Goal: Task Accomplishment & Management: Use online tool/utility

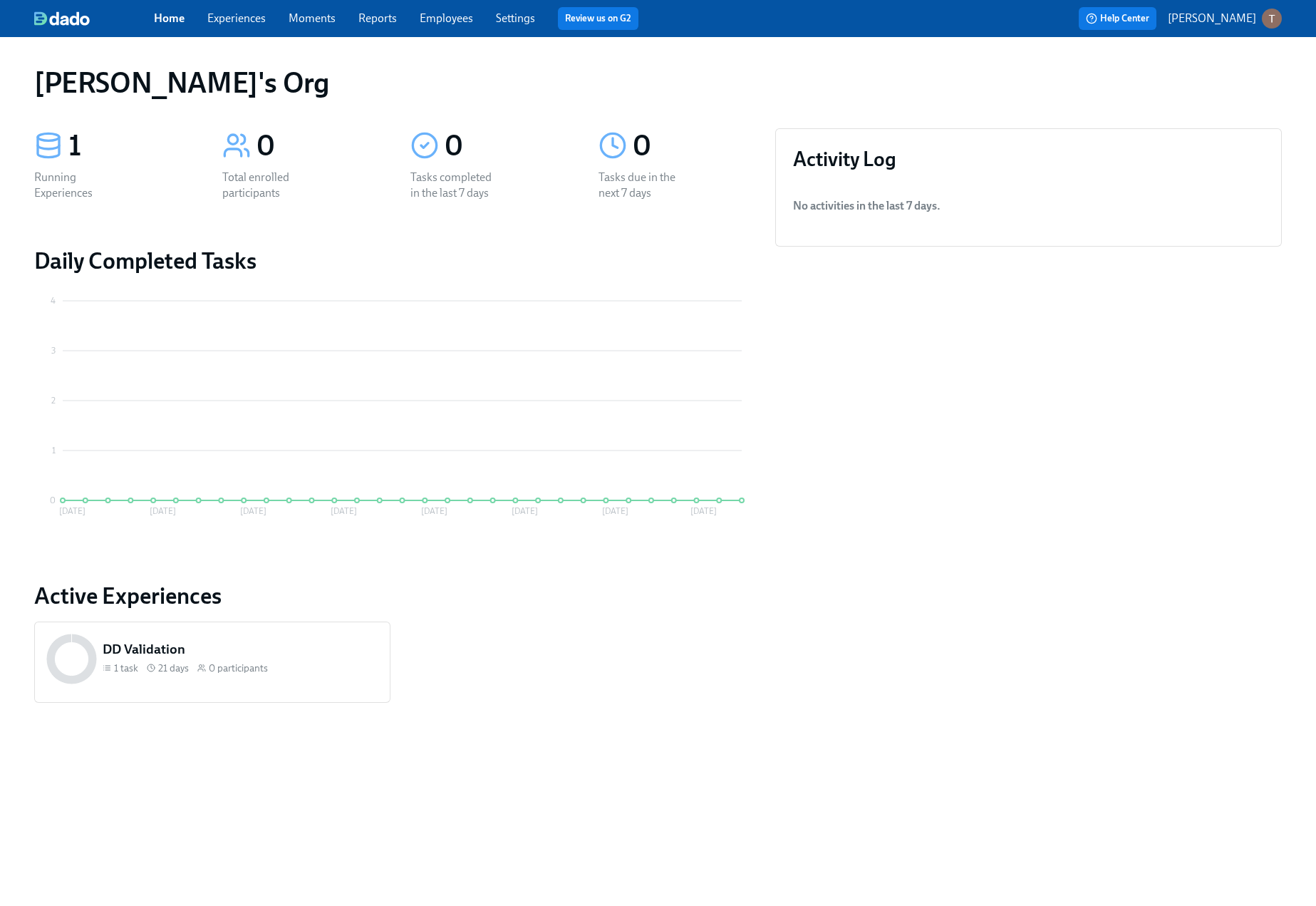
click at [1224, 26] on button "[PERSON_NAME]" at bounding box center [1225, 18] width 114 height 20
click at [1185, 86] on span "Switch organization..." at bounding box center [1203, 83] width 134 height 16
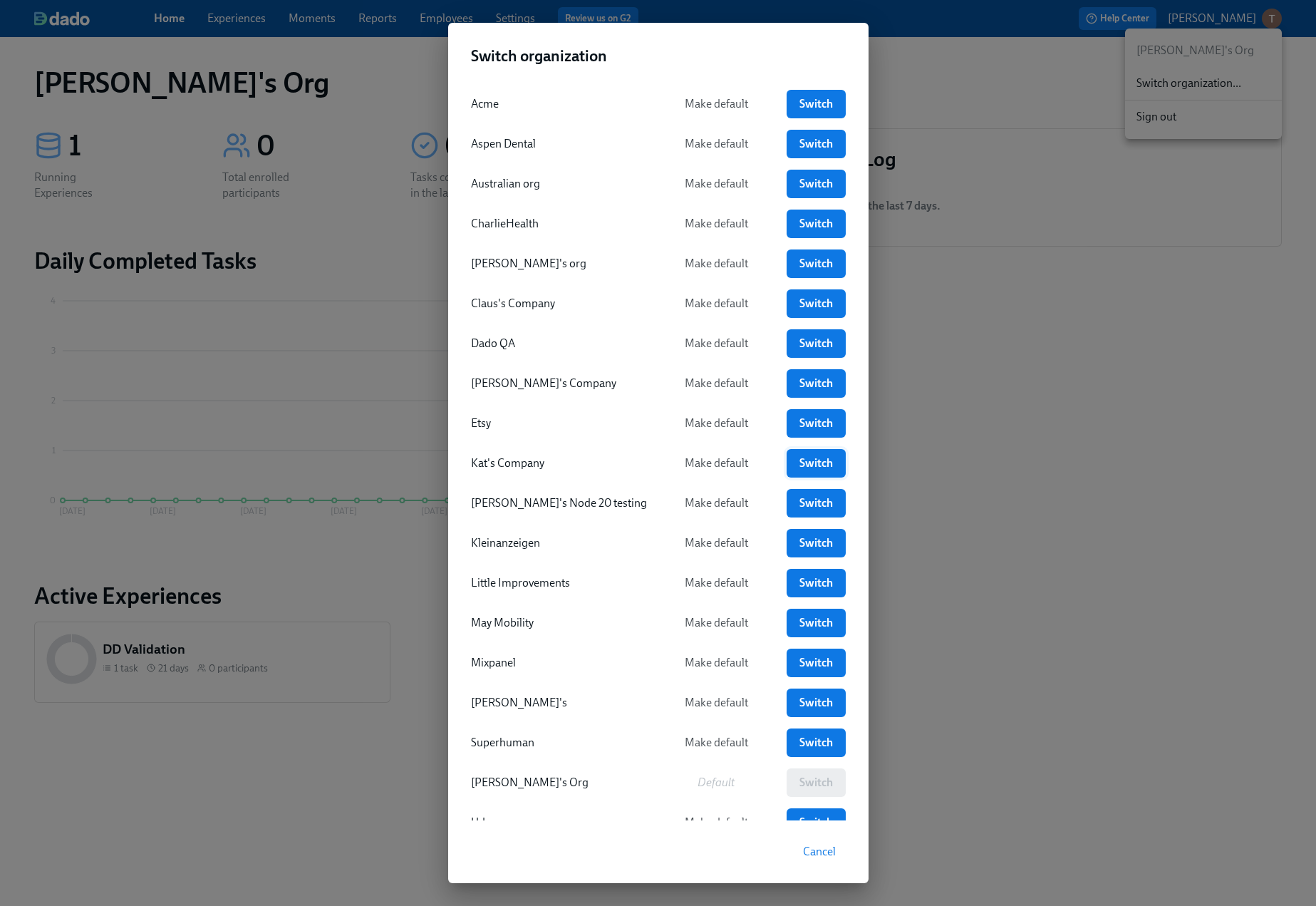
click at [796, 461] on span "Switch" at bounding box center [815, 462] width 38 height 14
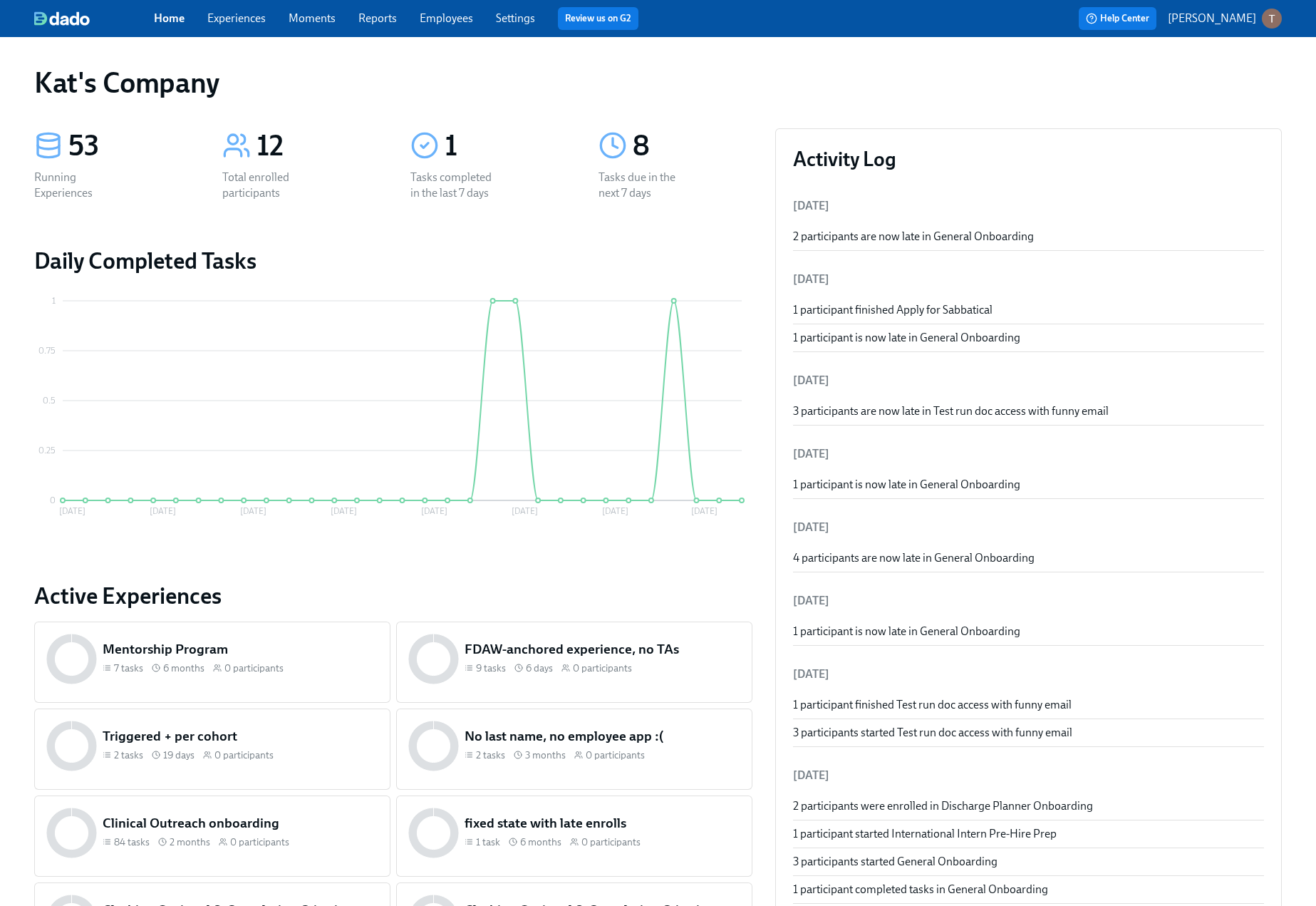
click at [243, 20] on link "Experiences" at bounding box center [236, 18] width 58 height 13
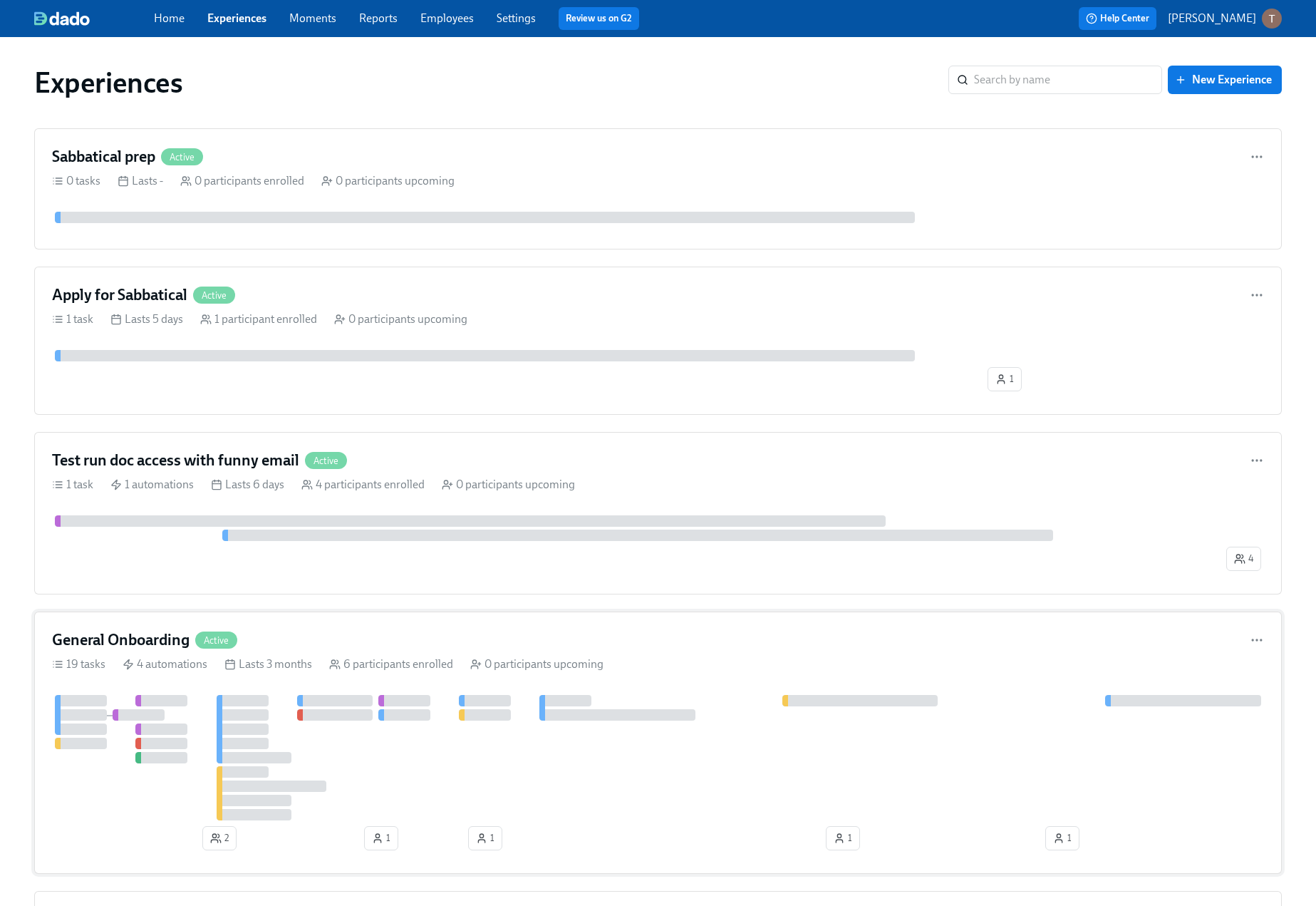
click at [238, 657] on div "Lasts 3 months" at bounding box center [267, 664] width 87 height 16
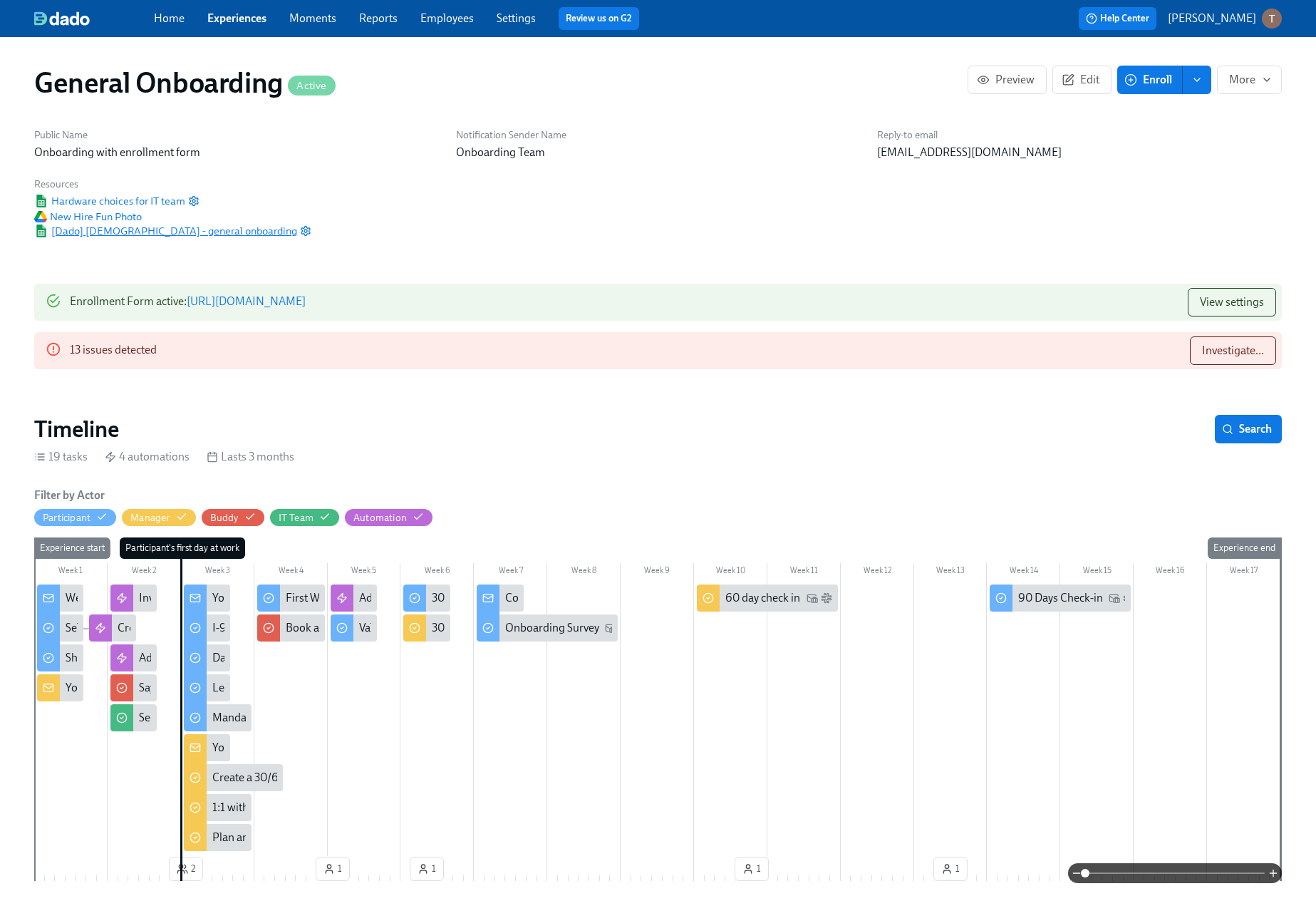
scroll to position [0, 5398]
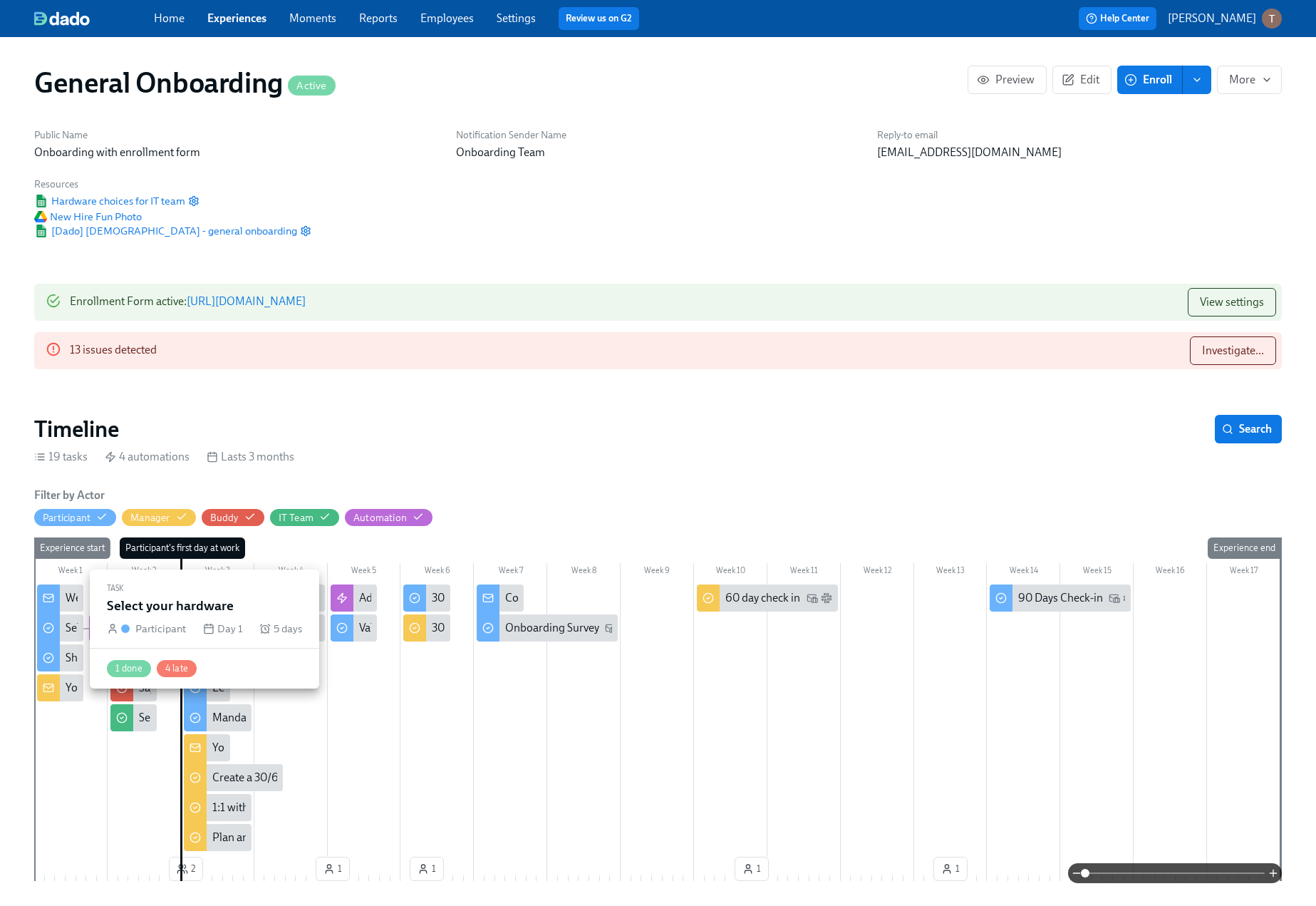
click at [68, 631] on div "Select your hardware" at bounding box center [116, 627] width 102 height 16
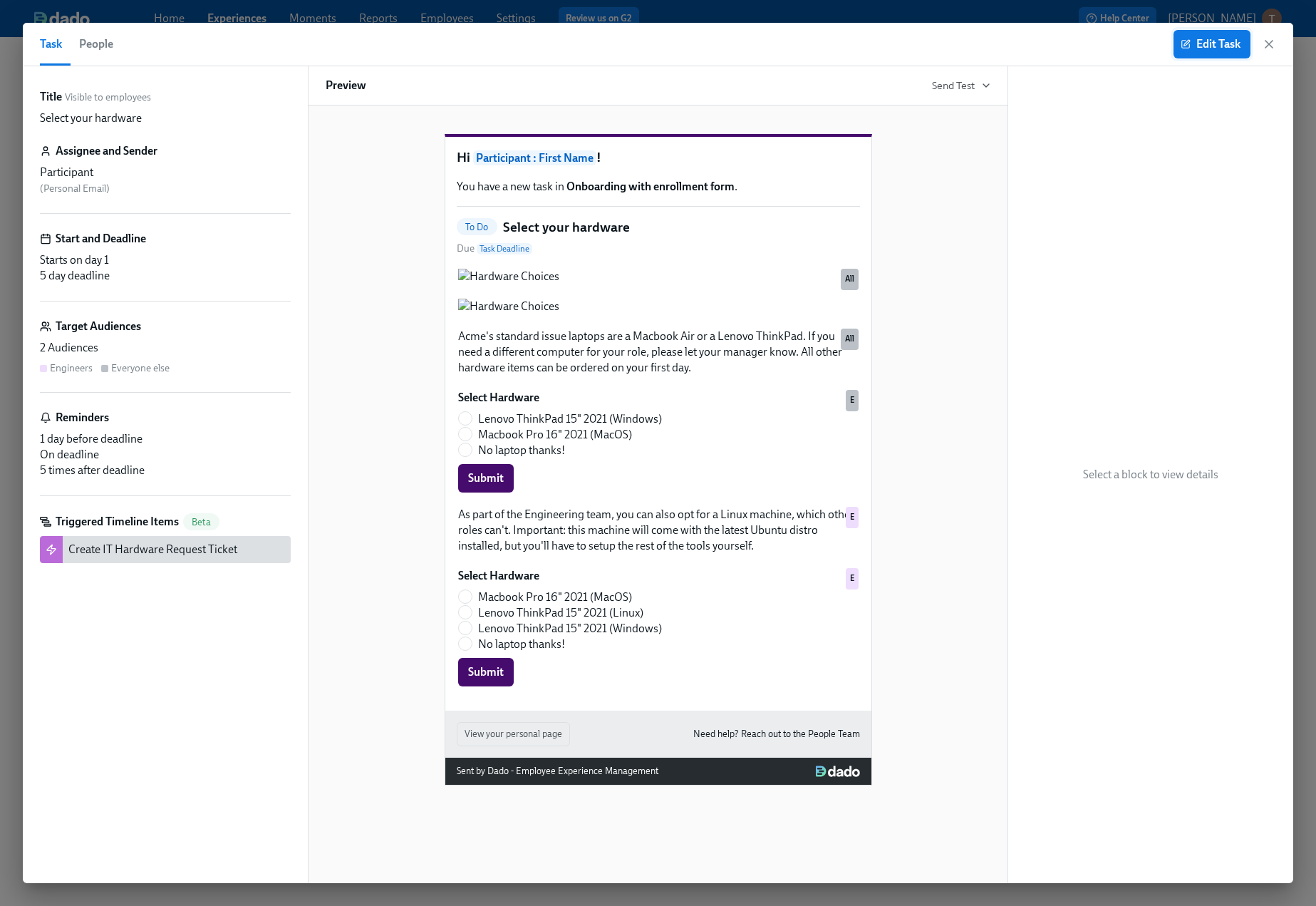
click at [1217, 39] on span "Edit Task" at bounding box center [1212, 44] width 57 height 14
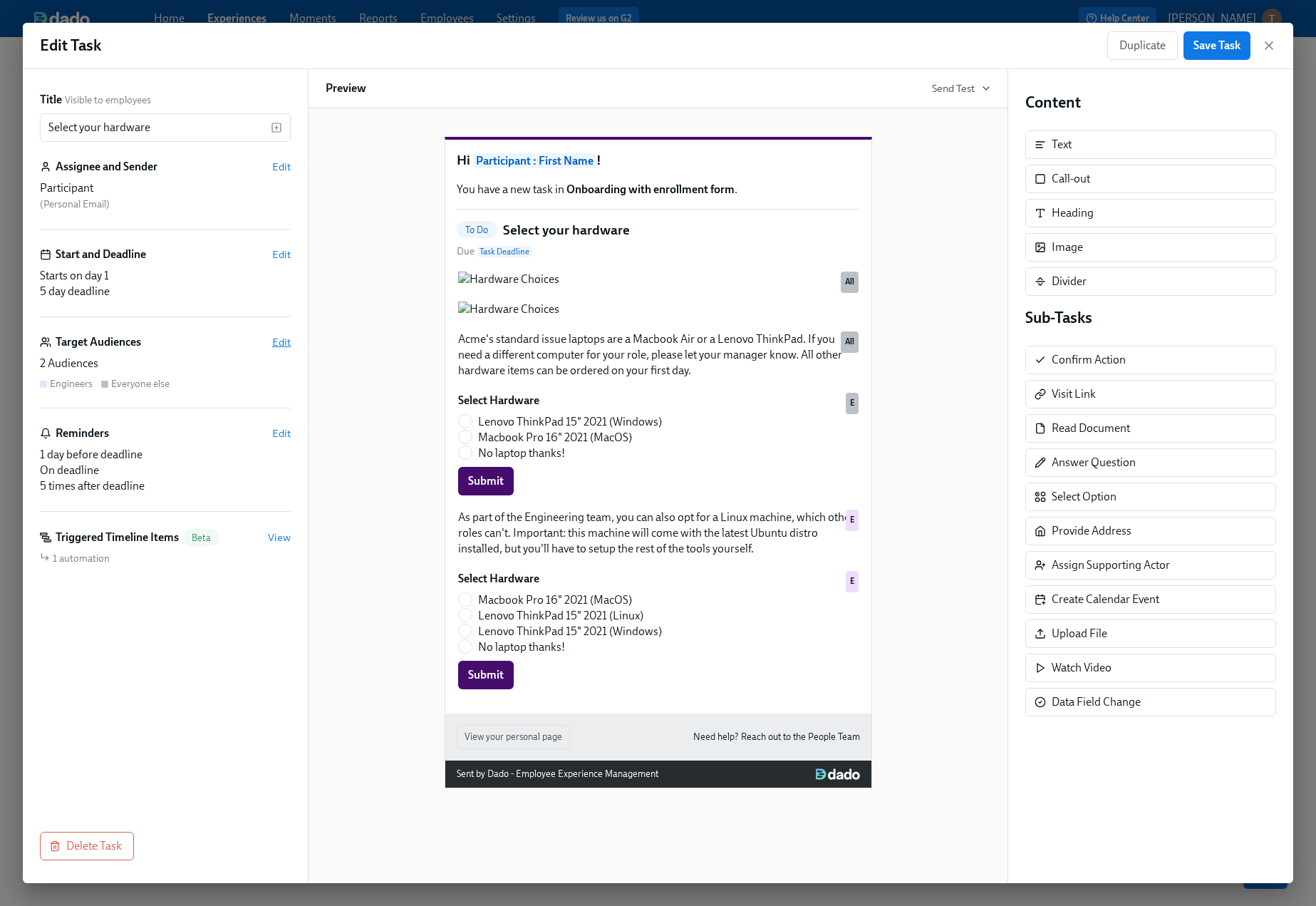
click at [286, 340] on span "Edit" at bounding box center [281, 341] width 19 height 14
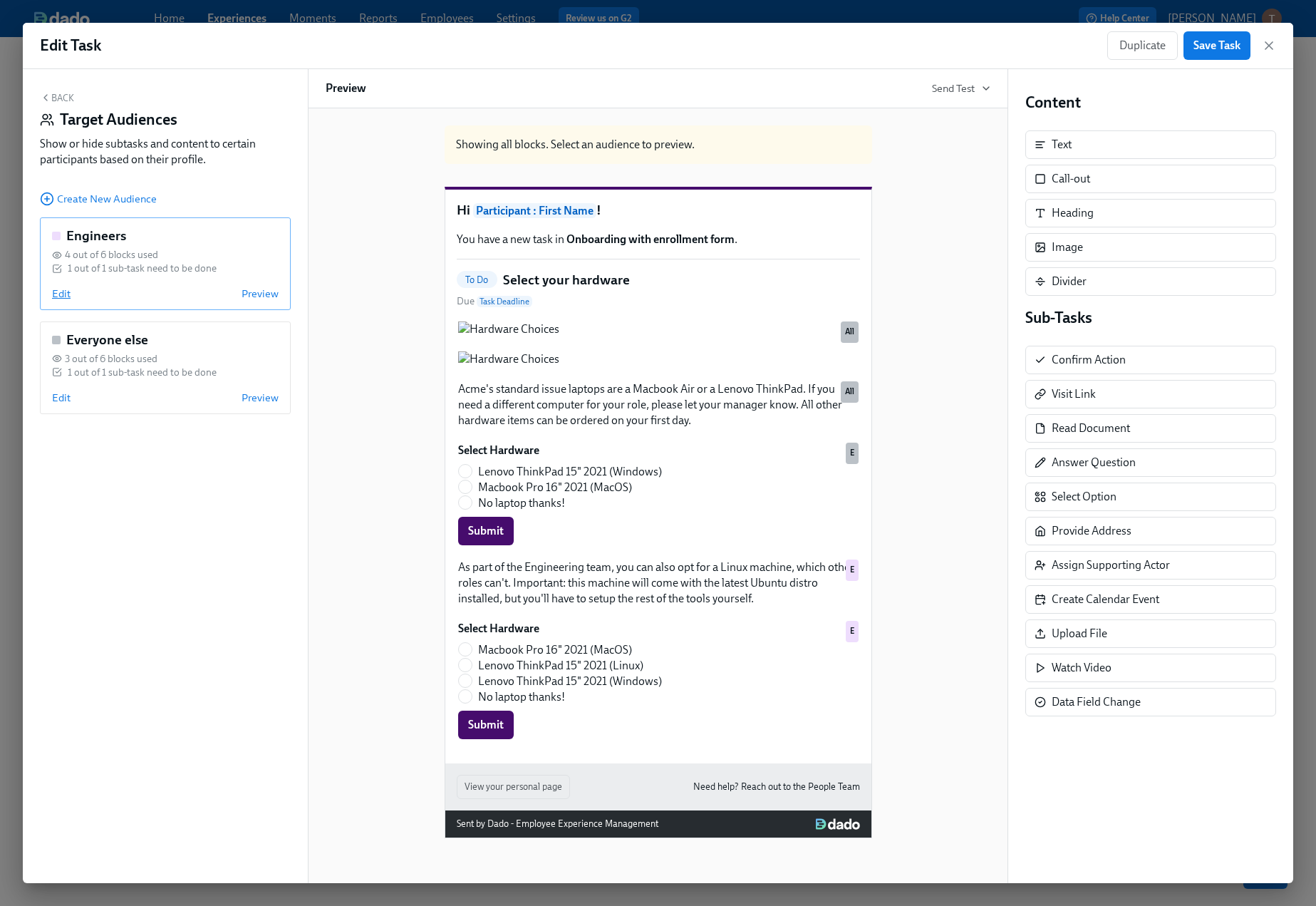
click at [67, 290] on span "Edit" at bounding box center [61, 293] width 19 height 14
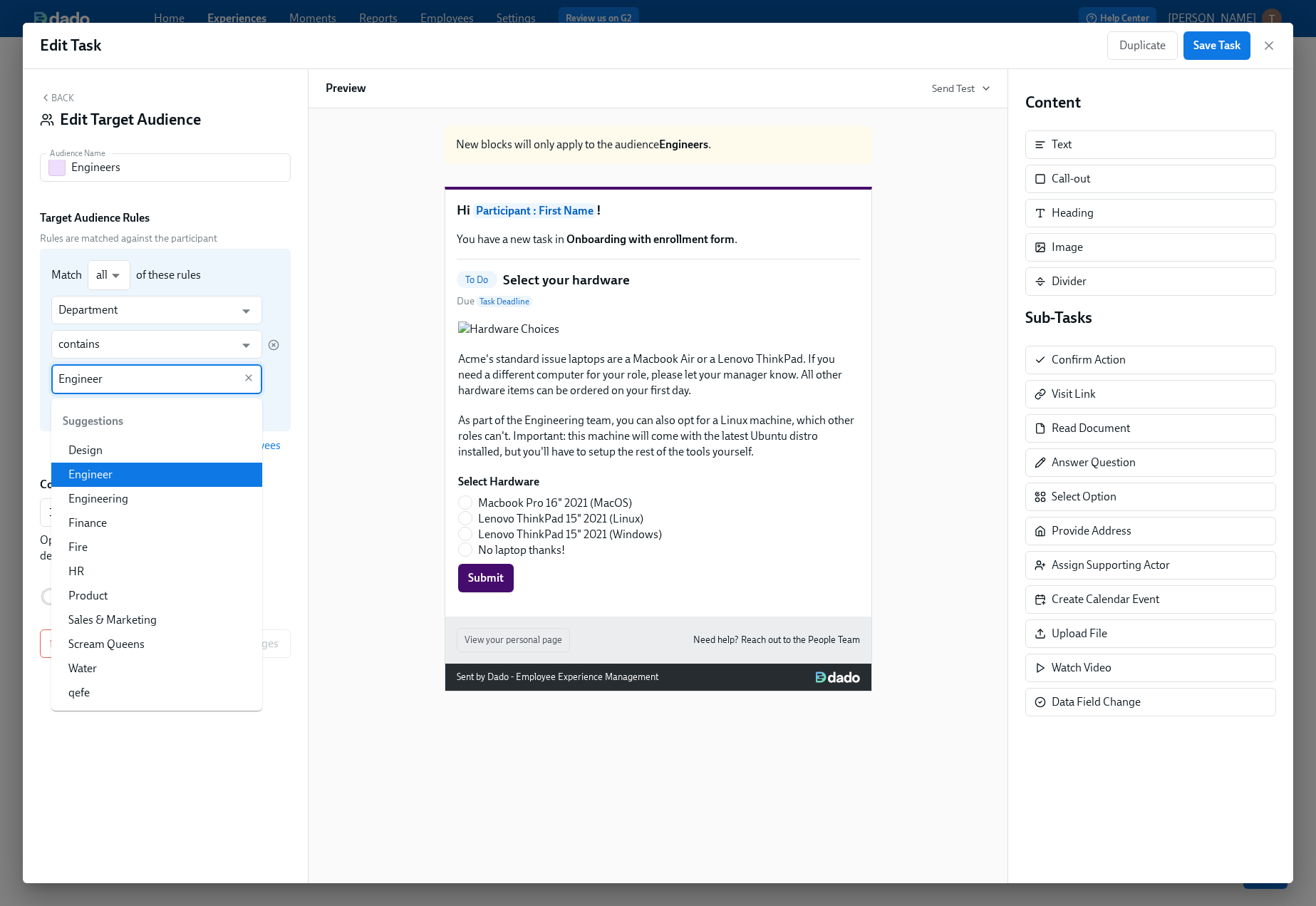
click at [147, 394] on input "Engineer" at bounding box center [146, 379] width 176 height 30
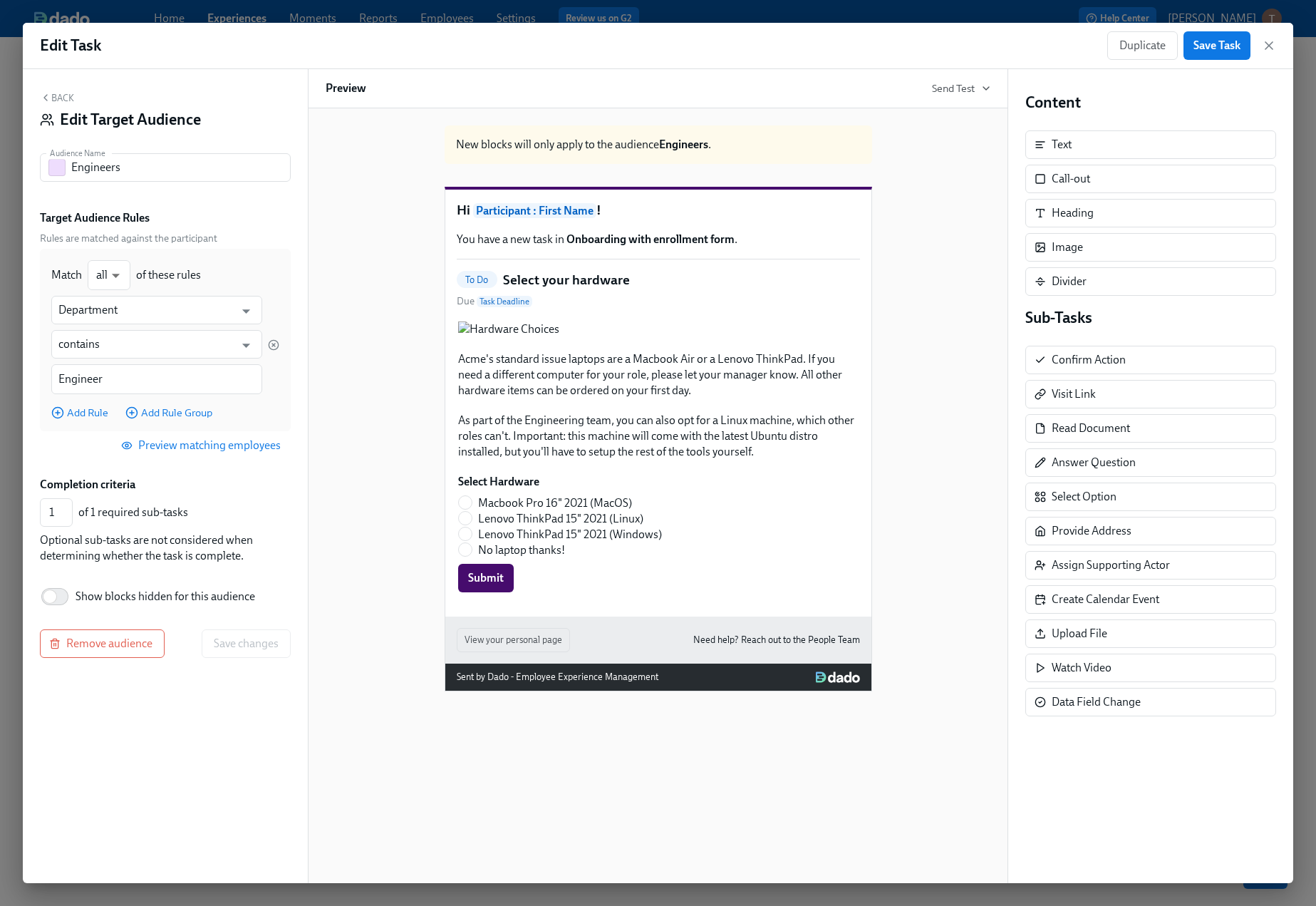
click at [318, 405] on div "New blocks will only apply to the audience Engineers . Hi Participant : First N…" at bounding box center [658, 495] width 701 height 775
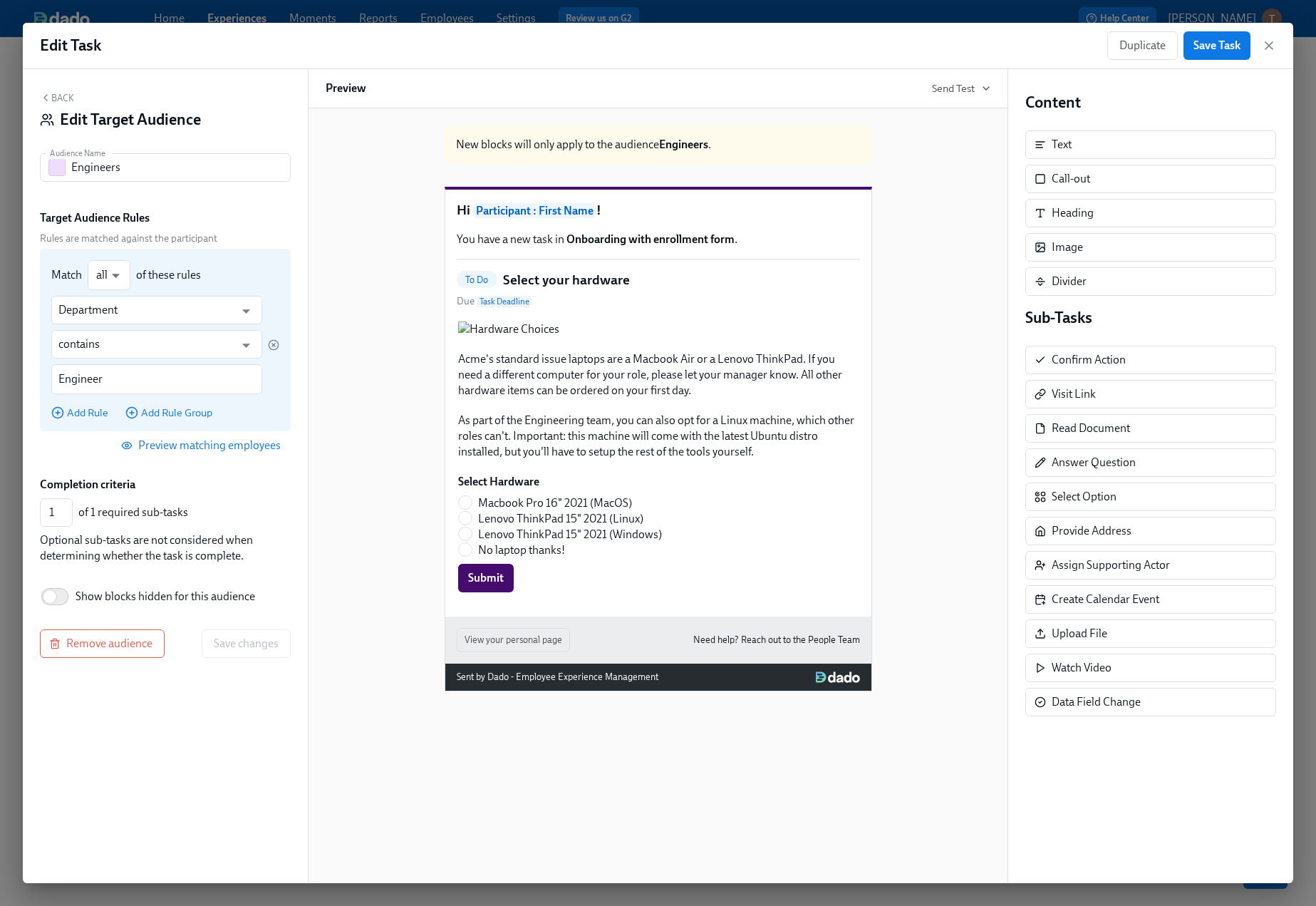
click at [165, 421] on div "Match all all ​ of these rules Department ​ contains ​ Engineer ​ Add Rule Add …" at bounding box center [165, 340] width 250 height 182
click at [171, 416] on span "Add Rule Group" at bounding box center [169, 412] width 87 height 14
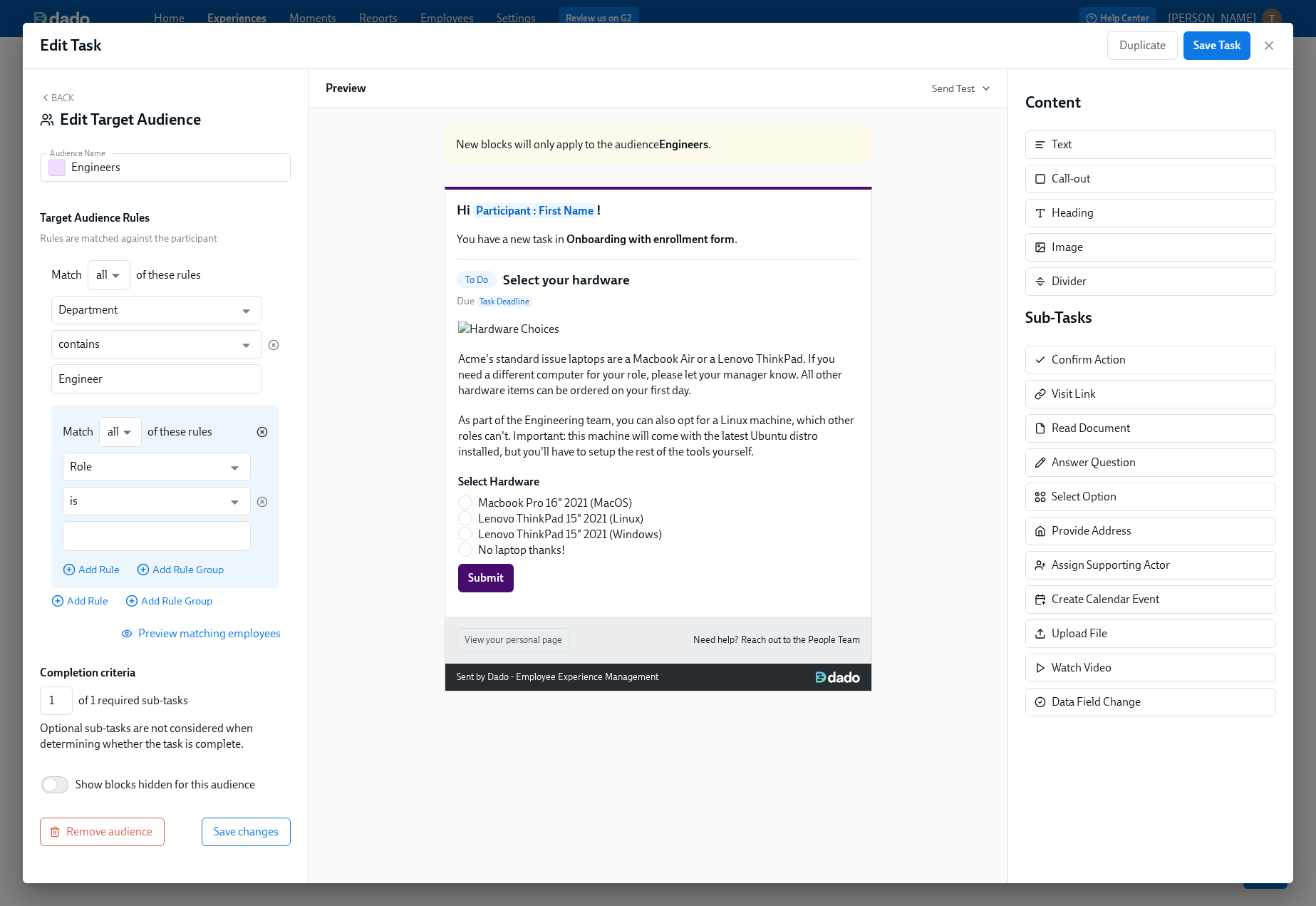
click at [263, 437] on icon "button" at bounding box center [262, 431] width 11 height 11
